Goal: Information Seeking & Learning: Learn about a topic

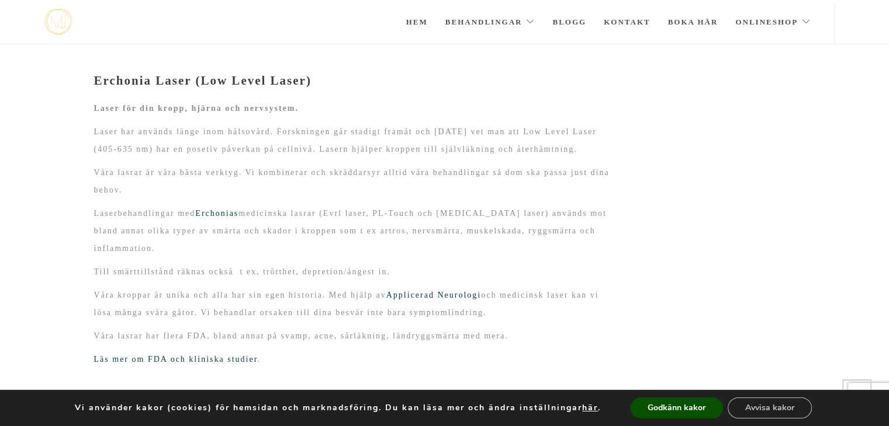
scroll to position [236, 0]
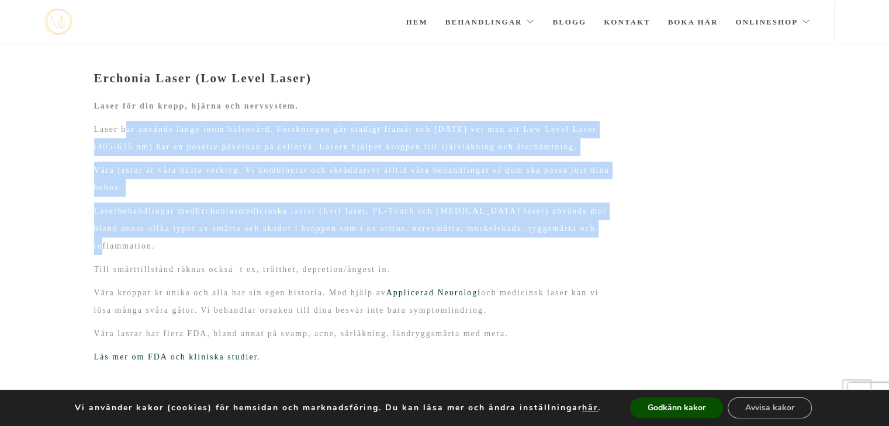
drag, startPoint x: 128, startPoint y: 127, endPoint x: 589, endPoint y: 229, distance: 472.0
click at [589, 229] on div "Erchonia Laser (Low Level Laser) Laser för din kropp, hjärna och nervsystem. La…" at bounding box center [355, 390] width 522 height 639
click at [539, 228] on p "Laserbehandlingar med Erchonias medicinska lasrar (Evrl laser, PL-Touch och Lun…" at bounding box center [355, 229] width 522 height 53
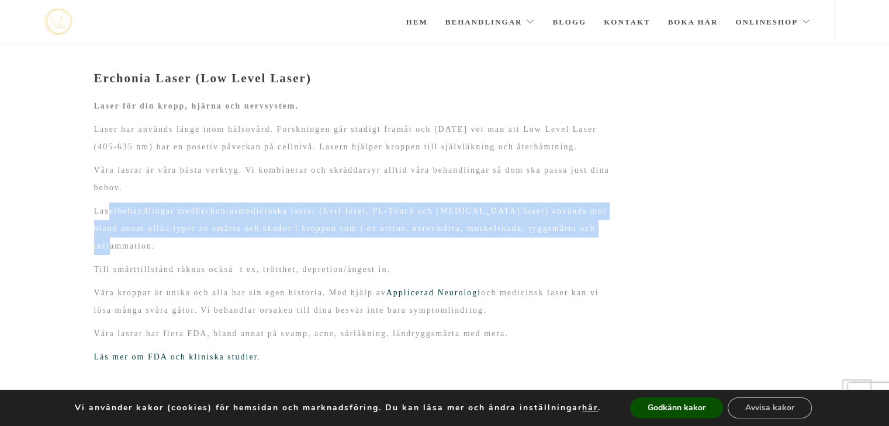
drag, startPoint x: 131, startPoint y: 210, endPoint x: 595, endPoint y: 228, distance: 464.2
click at [595, 228] on p "Laserbehandlingar med Erchonias medicinska lasrar (Evrl laser, PL-Touch och Lun…" at bounding box center [355, 229] width 522 height 53
click at [581, 228] on p "Laserbehandlingar med Erchonias medicinska lasrar (Evrl laser, PL-Touch och Lun…" at bounding box center [355, 229] width 522 height 53
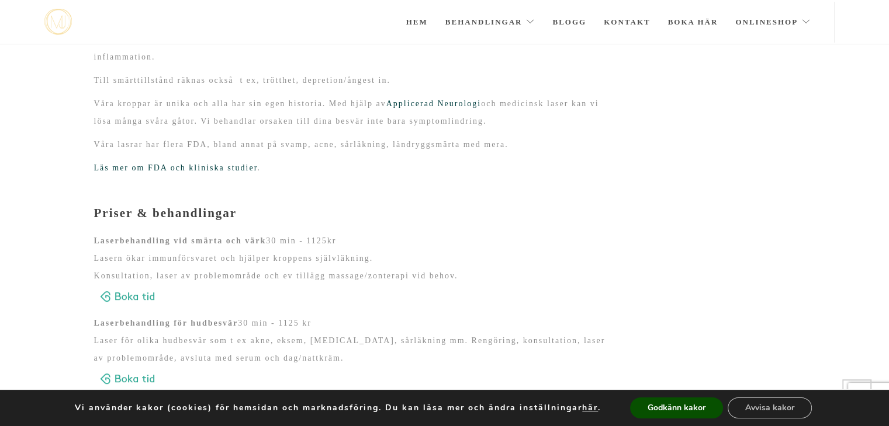
scroll to position [425, 0]
drag, startPoint x: 111, startPoint y: 239, endPoint x: 292, endPoint y: 237, distance: 181.1
click at [292, 237] on p "Laserbehandling vid smärta och värk 30 min - 1125kr Lasern ökar immunförsvaret …" at bounding box center [355, 271] width 522 height 77
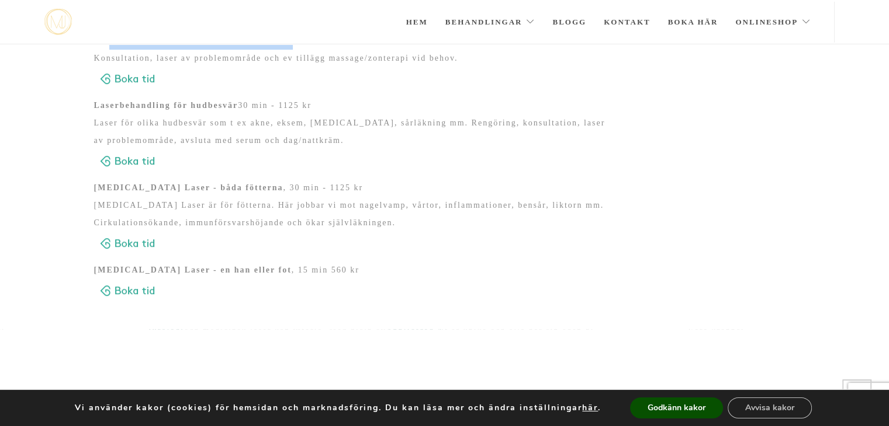
scroll to position [661, 0]
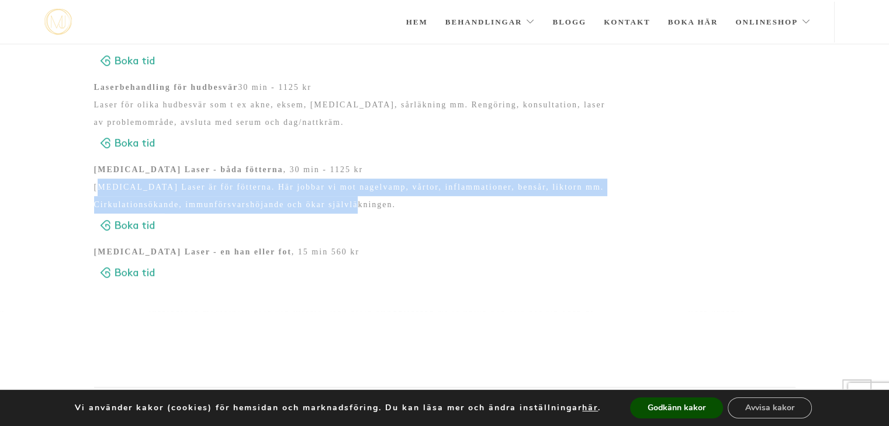
drag, startPoint x: 100, startPoint y: 165, endPoint x: 409, endPoint y: 185, distance: 309.1
click at [424, 185] on p "Lunula Laser - båda fötterna , 30 min - 1125 kr Lunula Laser är för fötterna. H…" at bounding box center [355, 199] width 522 height 77
click at [409, 185] on p "Lunula Laser - båda fötterna , 30 min - 1125 kr Lunula Laser är för fötterna. H…" at bounding box center [355, 199] width 522 height 77
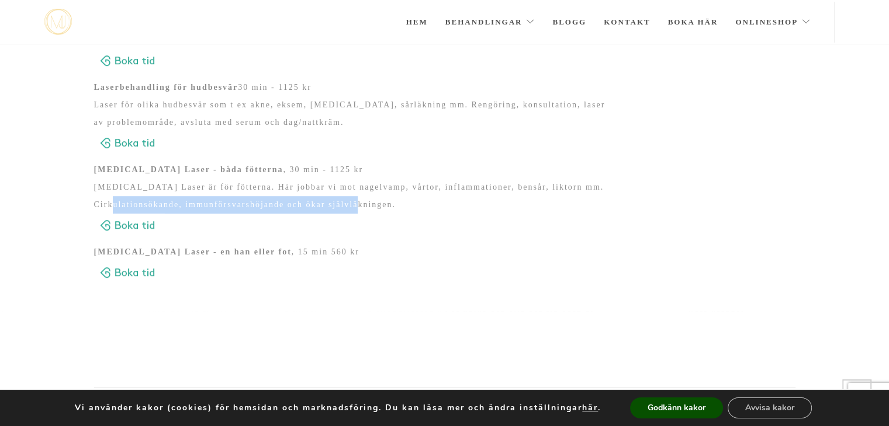
drag, startPoint x: 370, startPoint y: 190, endPoint x: 150, endPoint y: 181, distance: 220.4
click at [149, 180] on p "Lunula Laser - båda fötterna , 30 min - 1125 kr Lunula Laser är för fötterna. H…" at bounding box center [355, 199] width 522 height 77
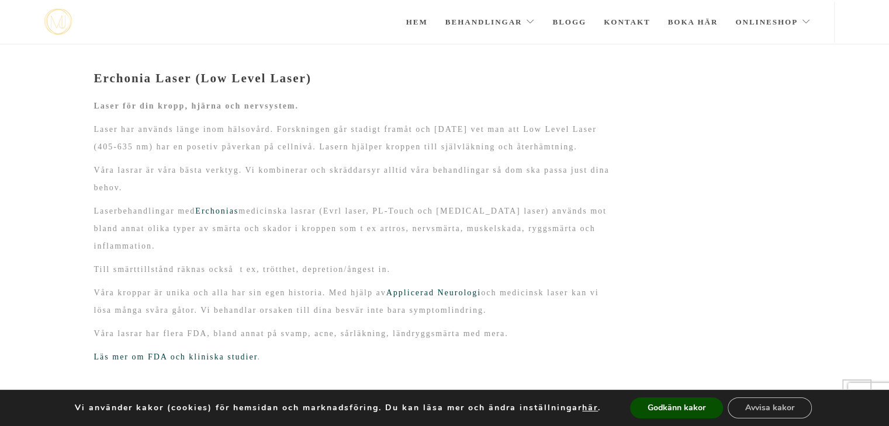
scroll to position [0, 0]
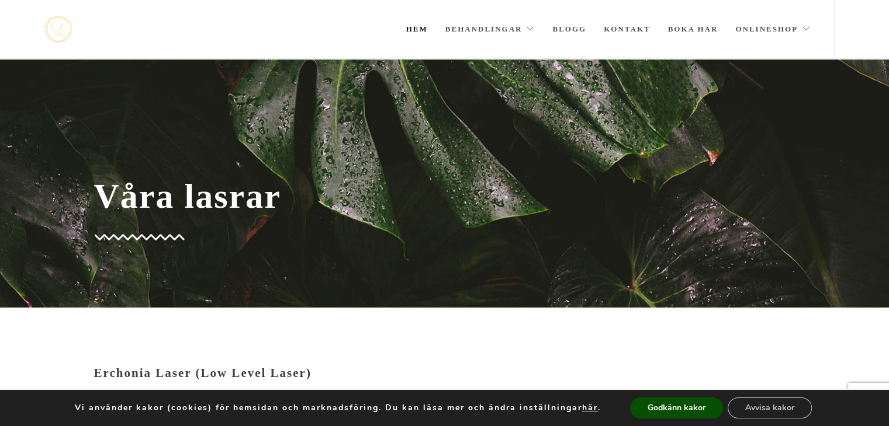
click at [422, 28] on link "Hem" at bounding box center [417, 29] width 22 height 58
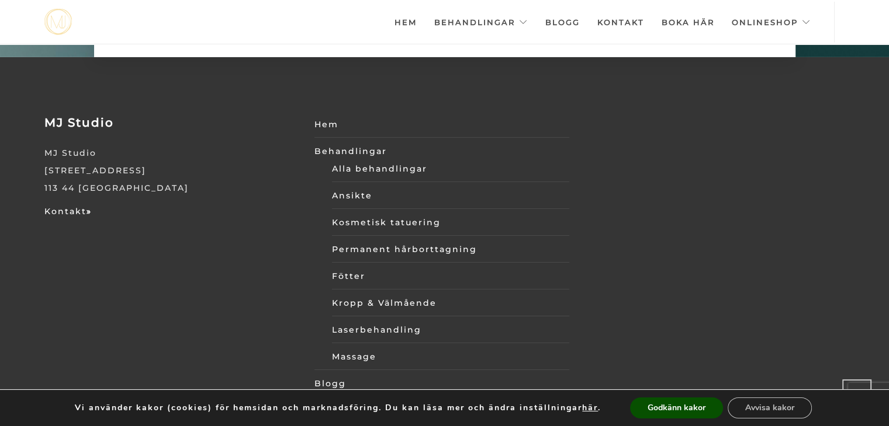
scroll to position [3969, 0]
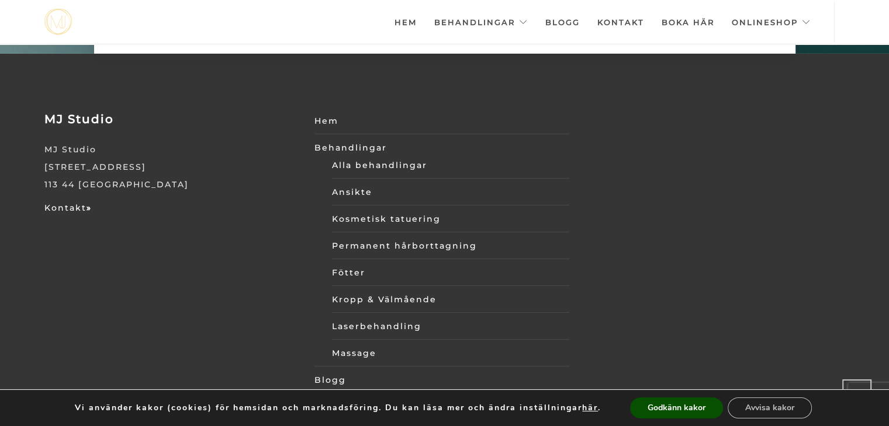
drag, startPoint x: 34, startPoint y: 133, endPoint x: 143, endPoint y: 137, distance: 108.1
click at [143, 137] on div "MJ Studio MJ Studio [STREET_ADDRESS] Kontakt » Hem Behandlingar Alla behandling…" at bounding box center [444, 300] width 889 height 492
